Goal: Information Seeking & Learning: Learn about a topic

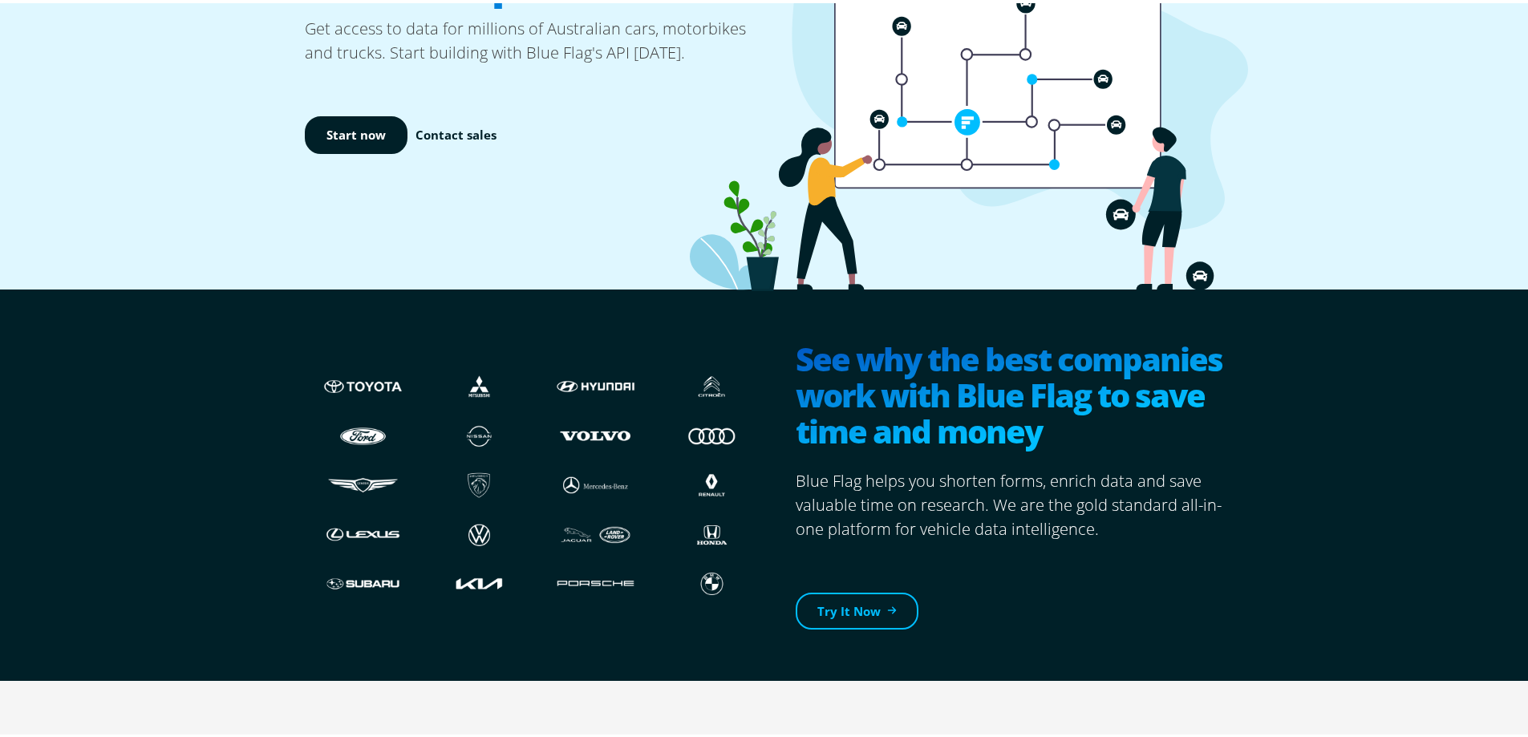
scroll to position [321, 0]
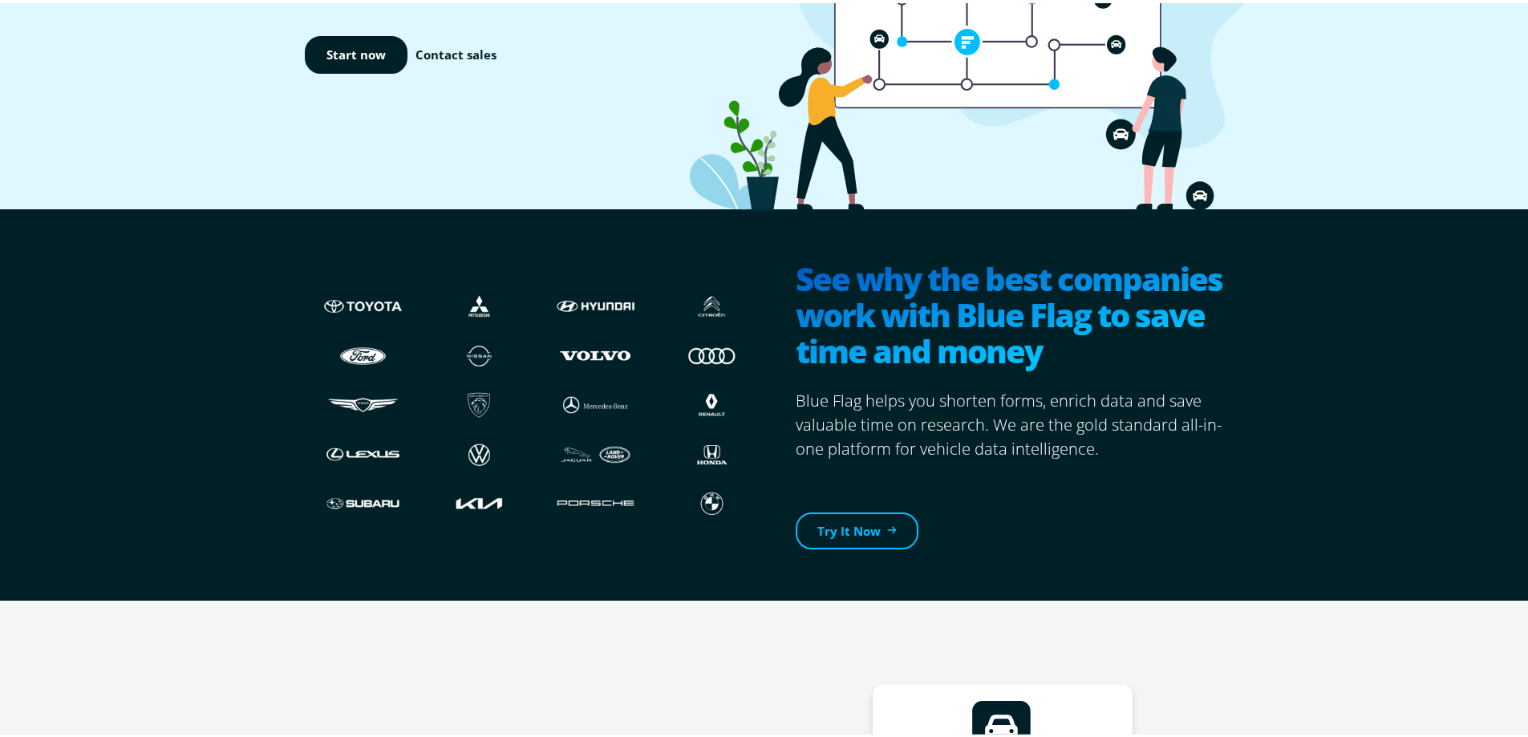
click at [1103, 446] on p "Blue Flag helps you shorten forms, enrich data and save valuable time on resear…" at bounding box center [1016, 422] width 440 height 72
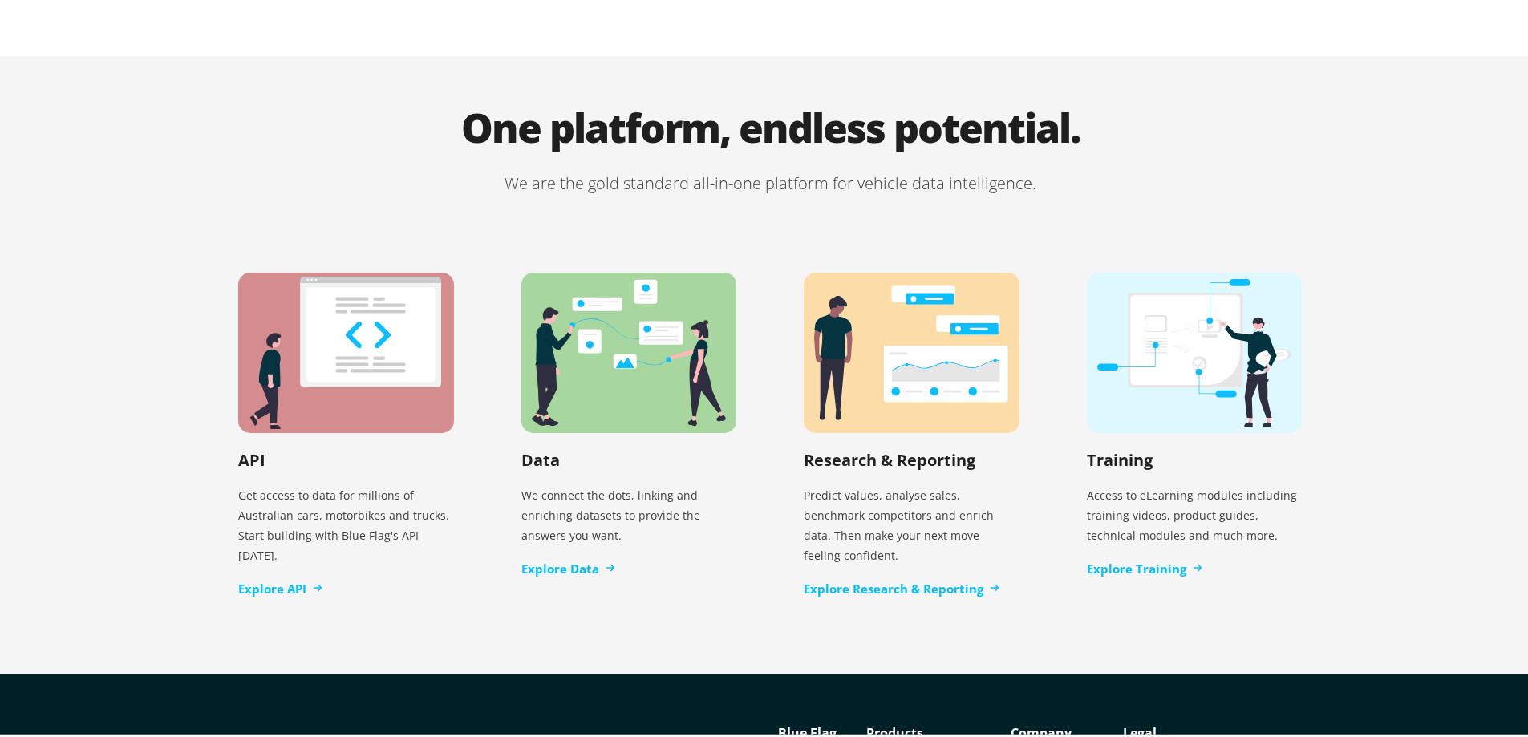
scroll to position [3275, 0]
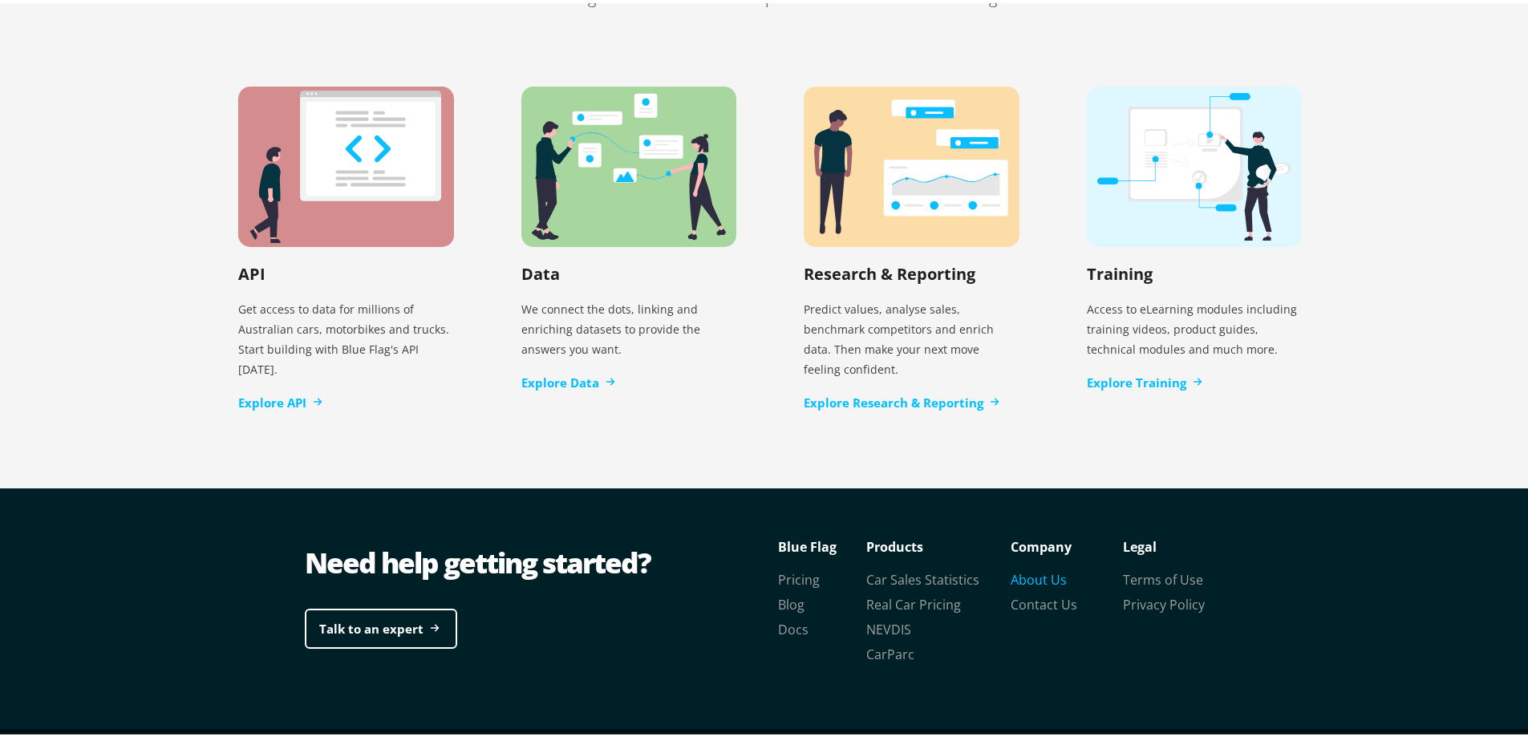
click at [1026, 568] on link "About Us" at bounding box center [1039, 577] width 56 height 18
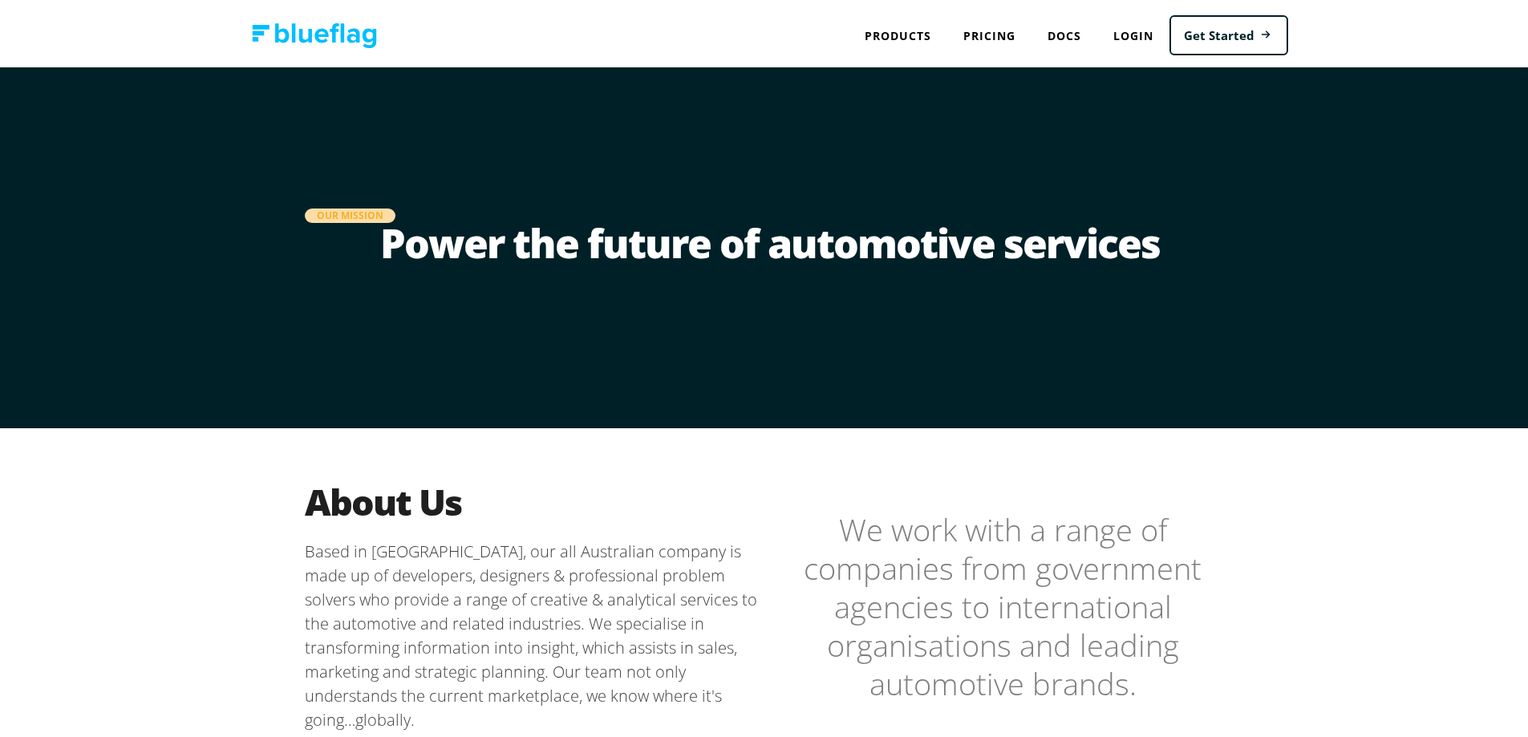
scroll to position [80, 0]
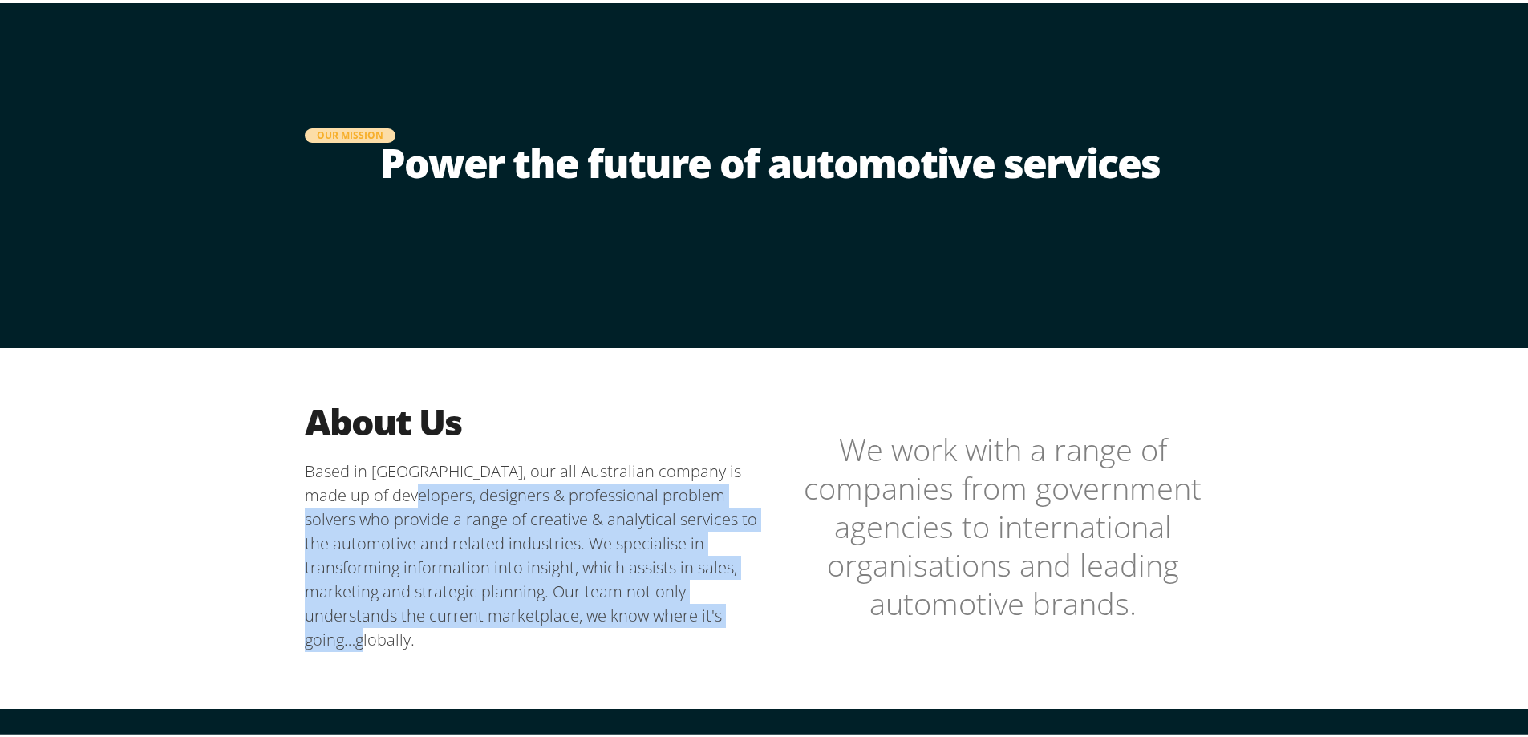
drag, startPoint x: 383, startPoint y: 497, endPoint x: 664, endPoint y: 579, distance: 292.6
click at [648, 611] on p "Based in [GEOGRAPHIC_DATA], our all Australian company is made up of developers…" at bounding box center [537, 552] width 465 height 193
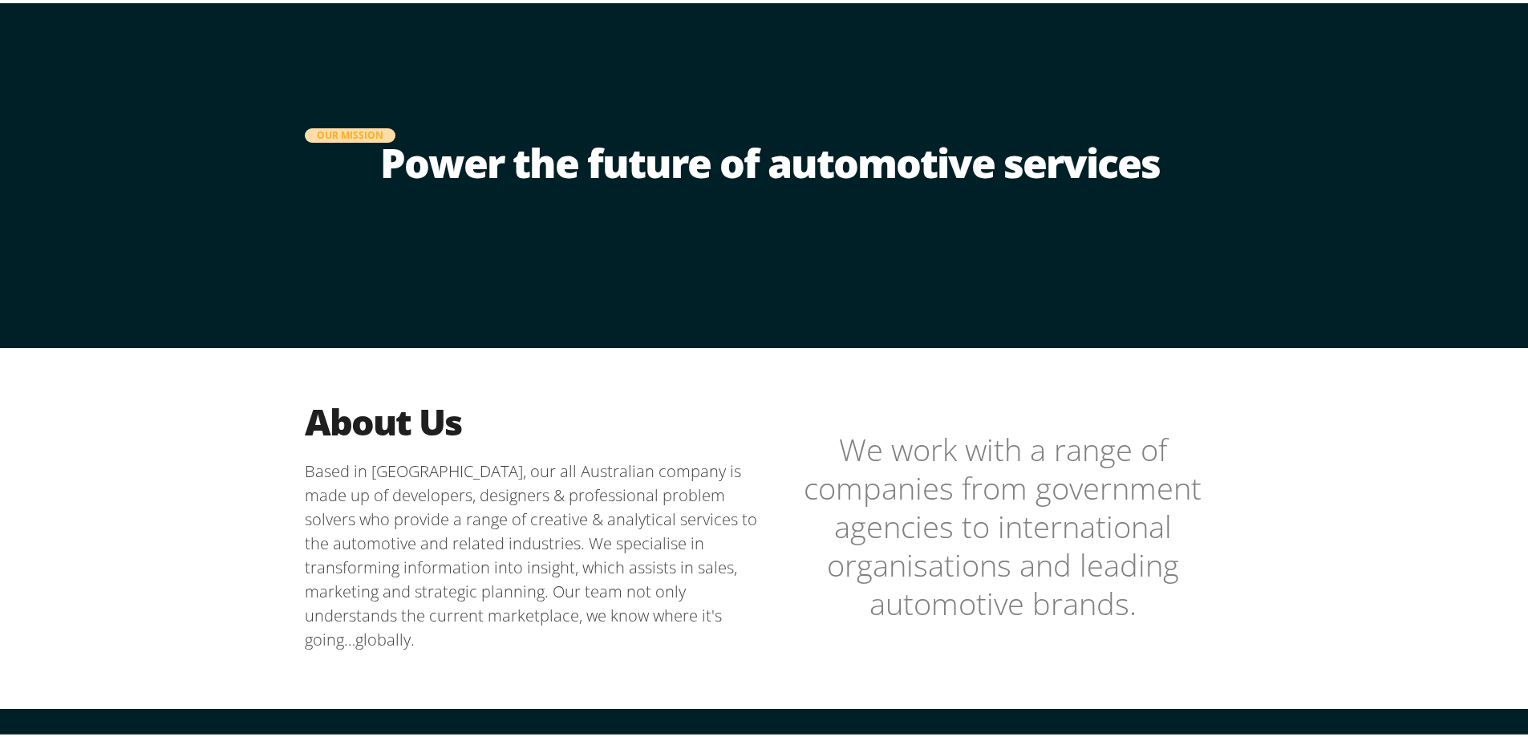
click at [790, 499] on blockquote "We work with a range of companies from government agencies to international org…" at bounding box center [1002, 523] width 465 height 193
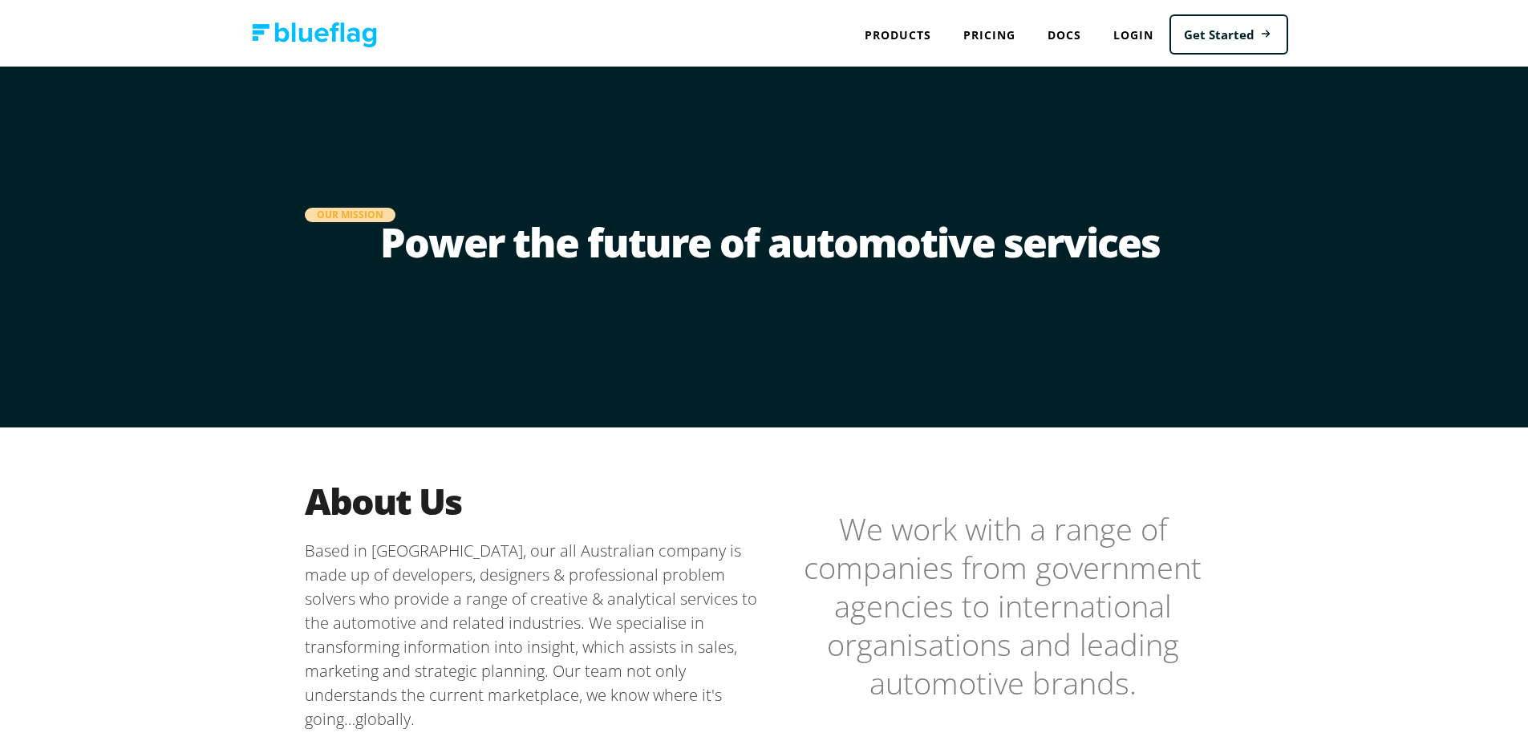
scroll to position [0, 0]
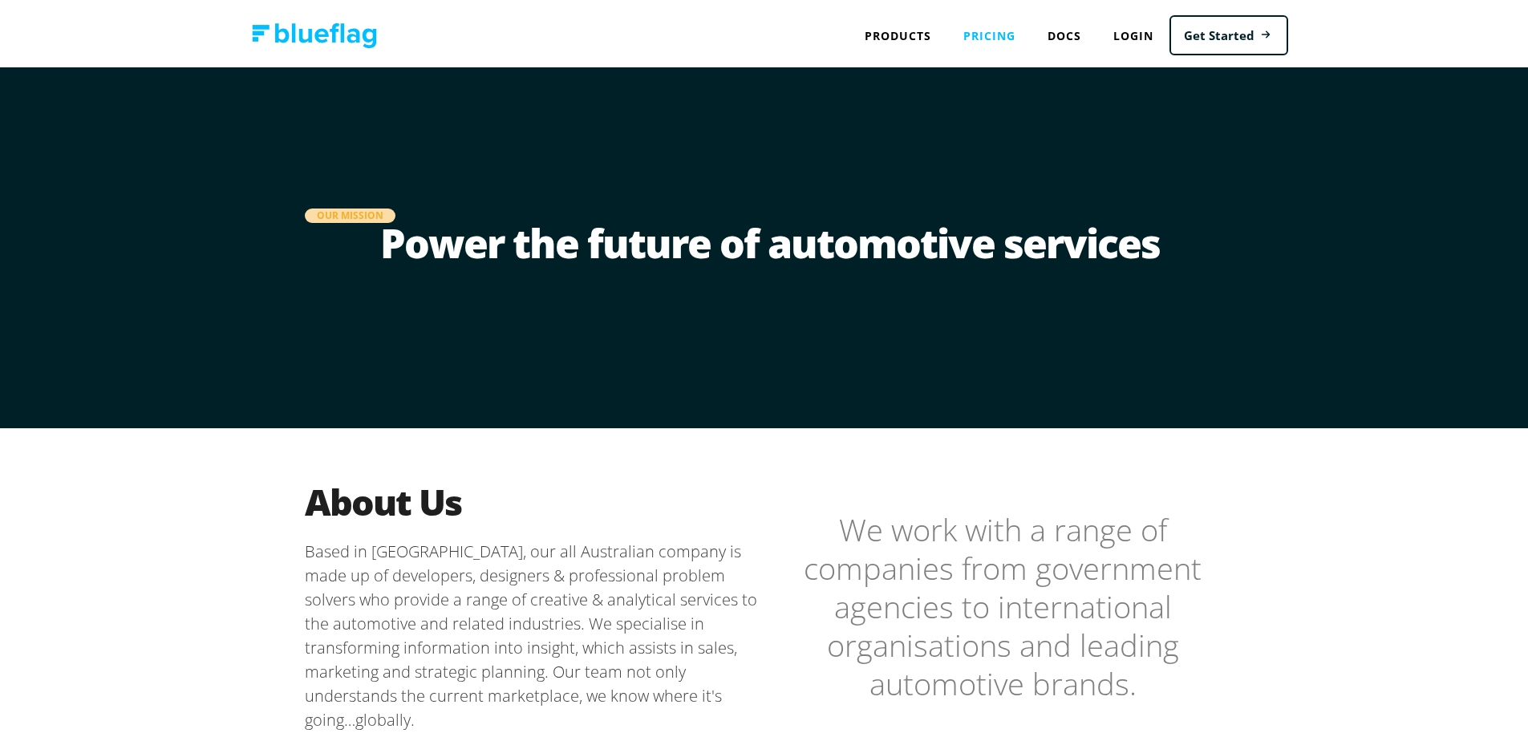
click at [999, 36] on link "Pricing" at bounding box center [989, 32] width 84 height 33
